Goal: Find specific page/section

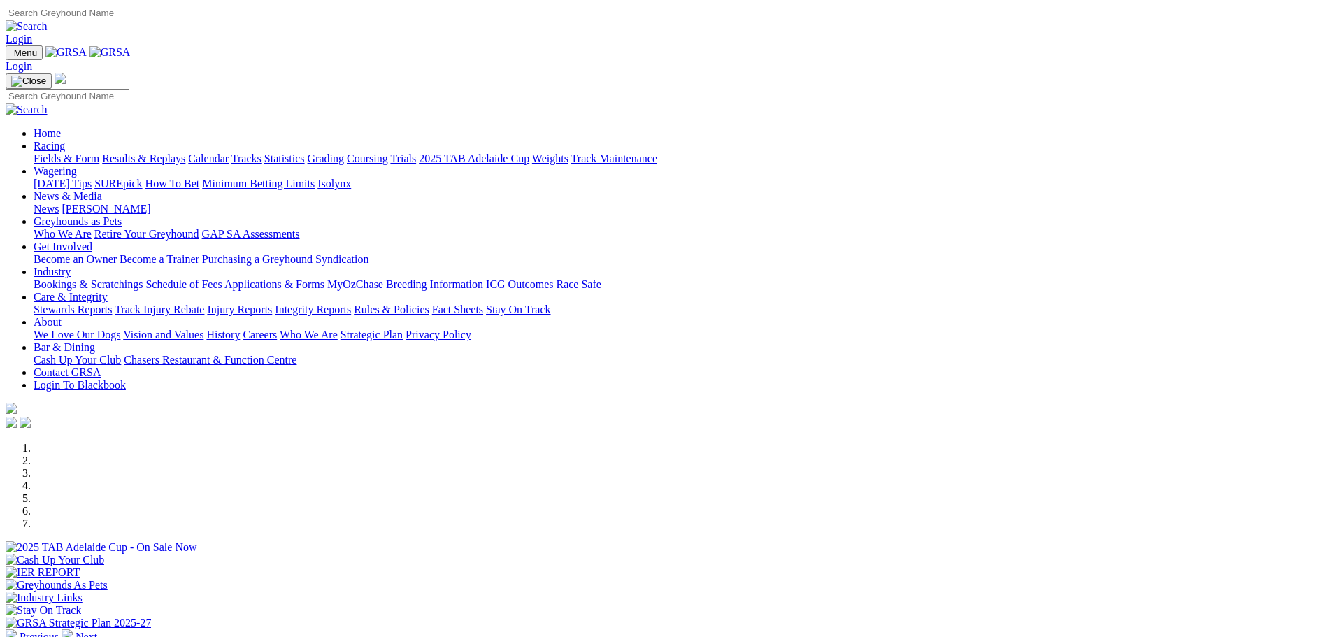
scroll to position [350, 0]
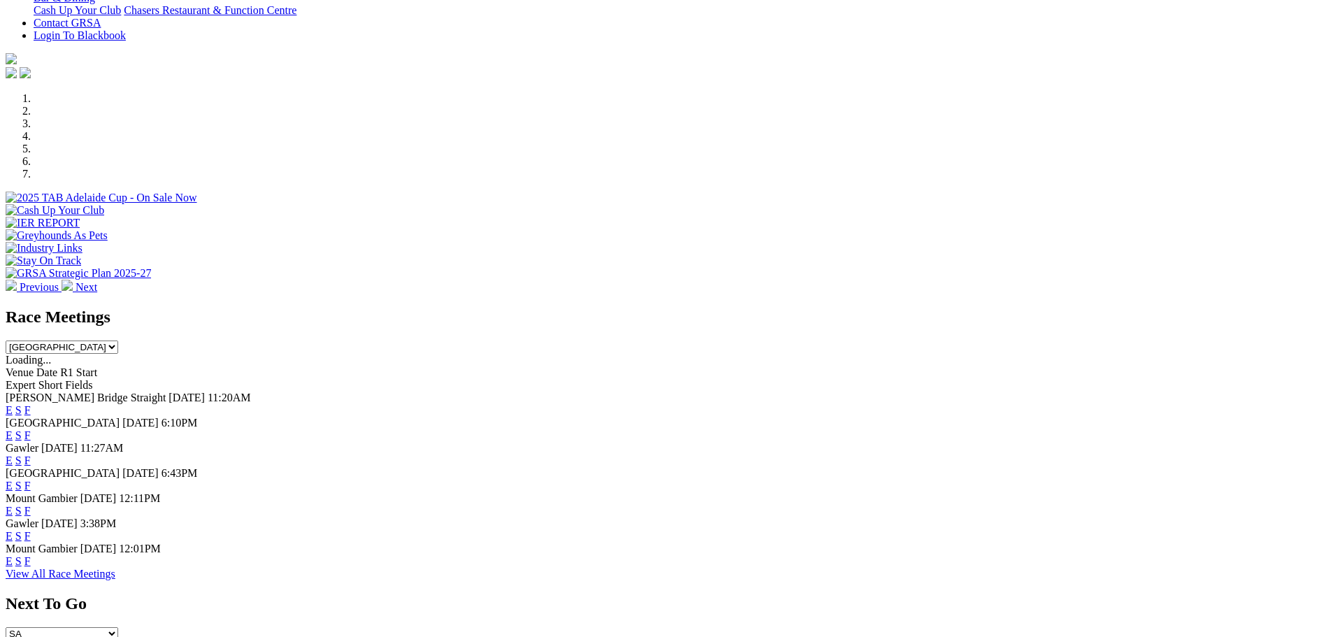
click at [31, 540] on link "F" at bounding box center [27, 536] width 6 height 12
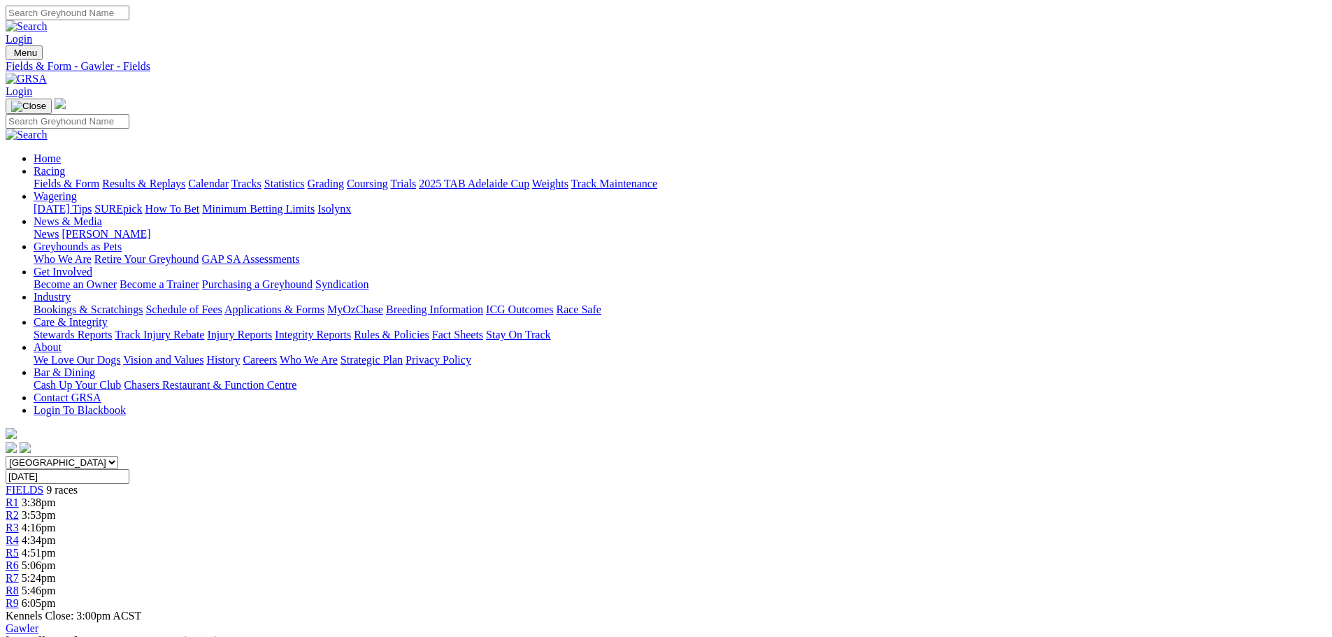
click at [229, 178] on link "Calendar" at bounding box center [208, 184] width 41 height 12
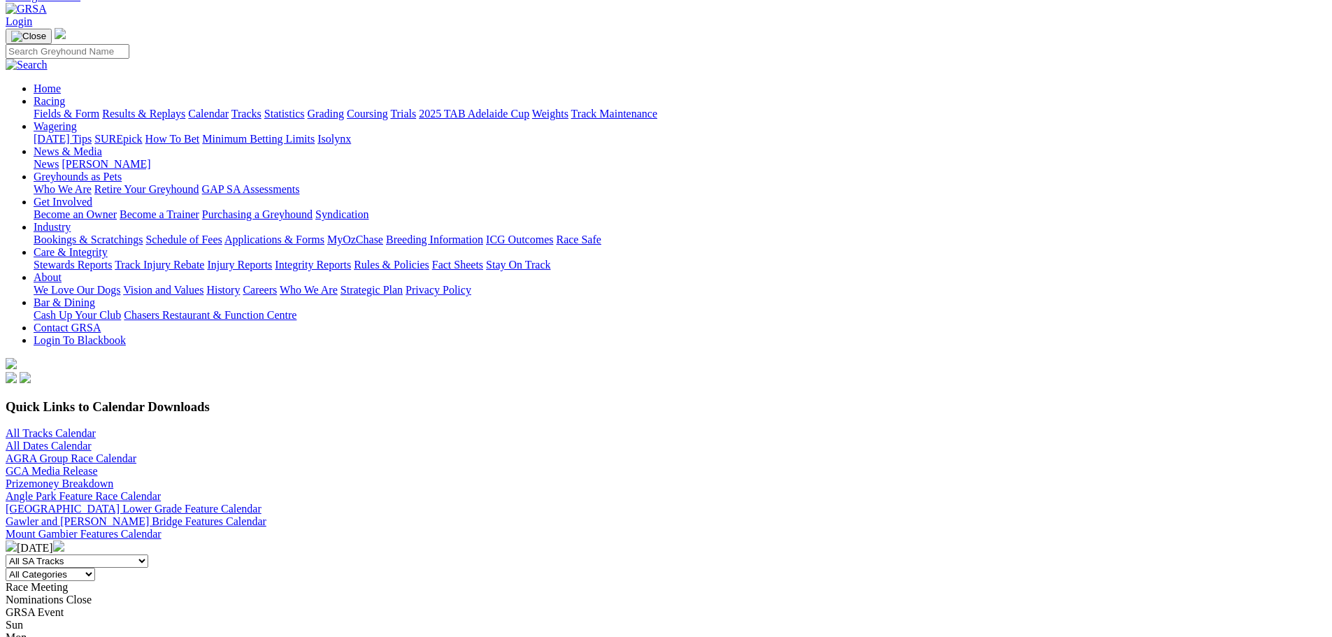
scroll to position [280, 0]
